Goal: Find specific page/section: Find specific page/section

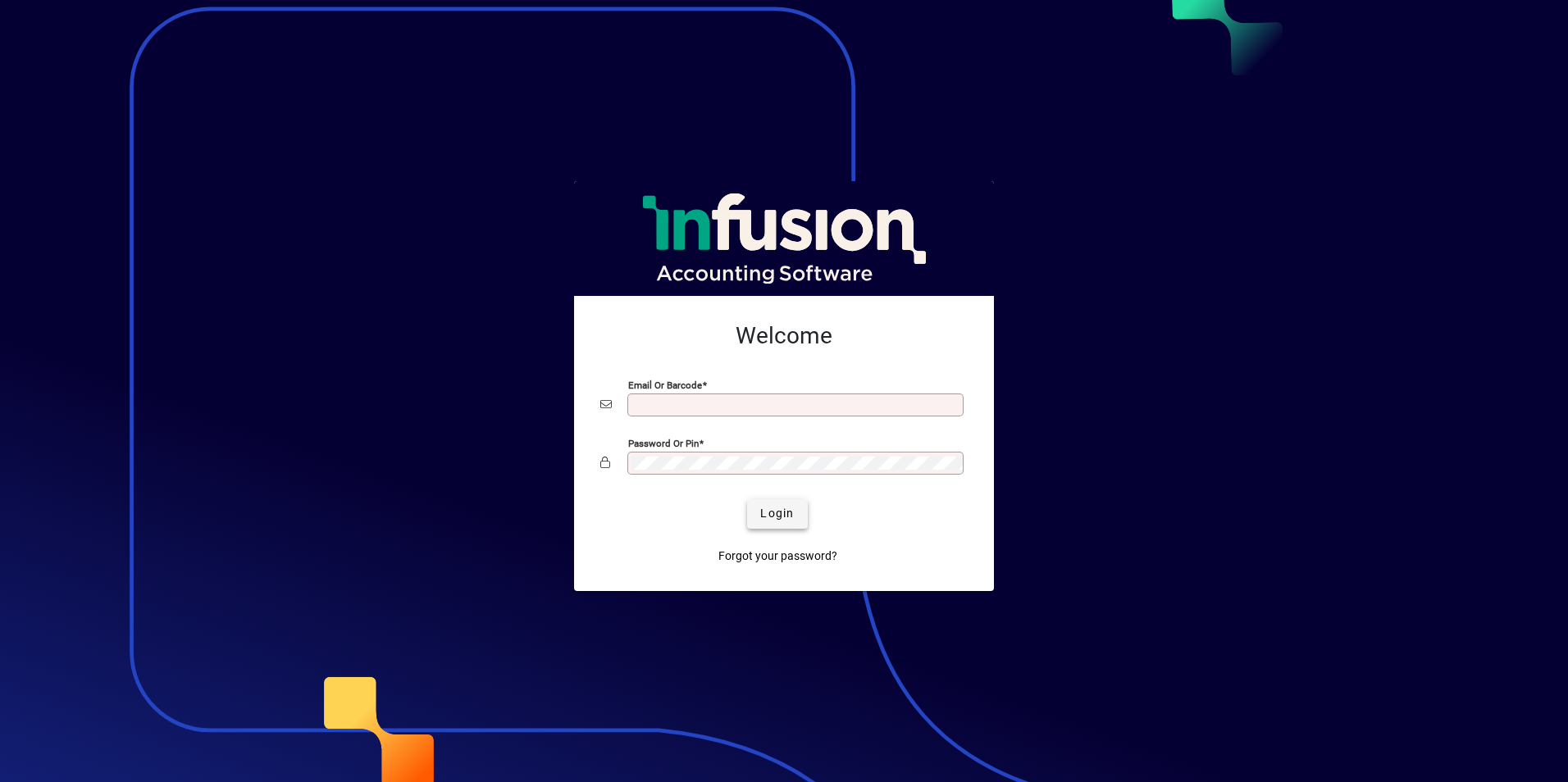
type input "**********"
click at [795, 518] on span "submit" at bounding box center [777, 514] width 60 height 39
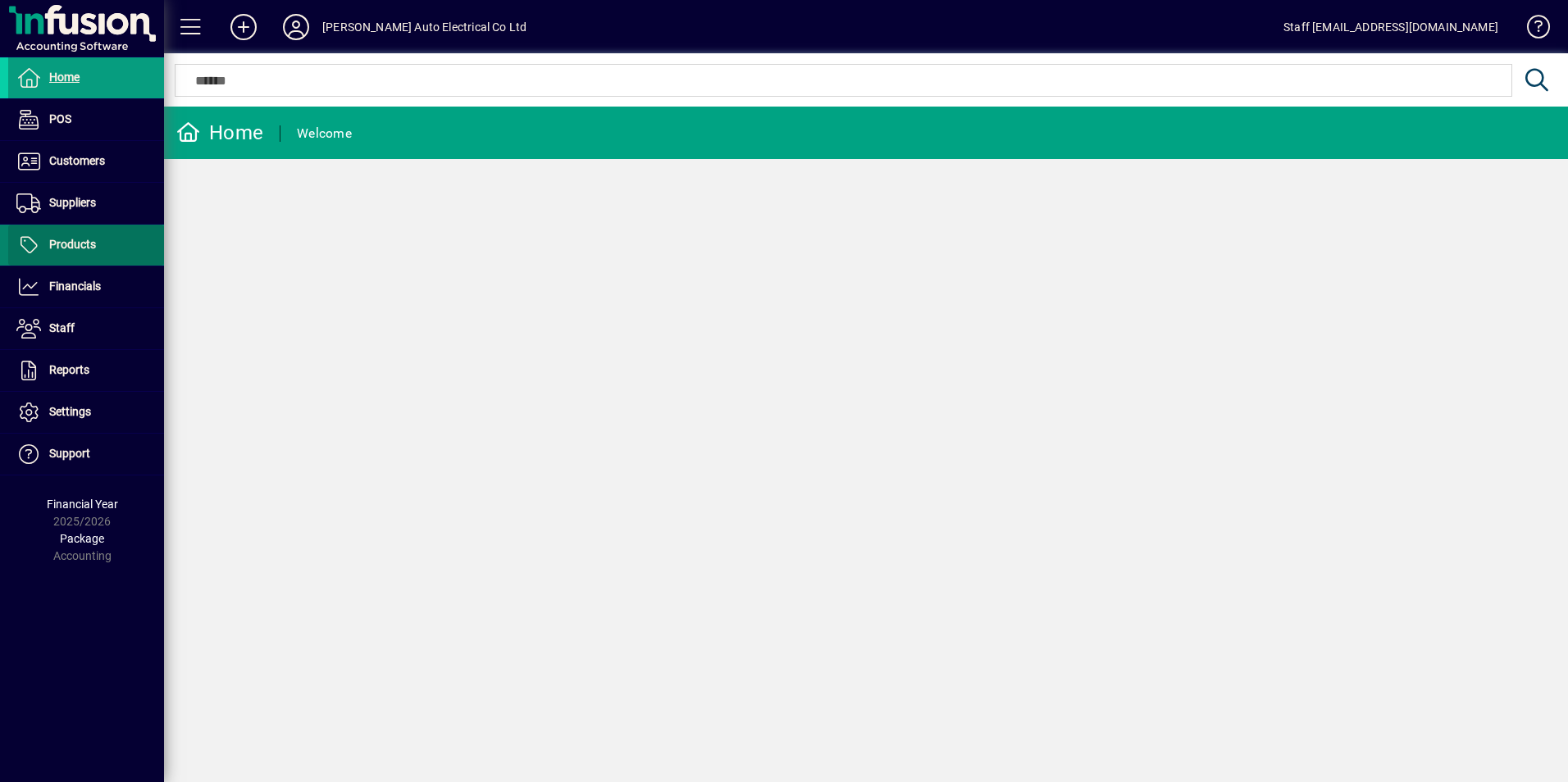
click at [88, 248] on span "Products" at bounding box center [73, 244] width 47 height 13
